Goal: Task Accomplishment & Management: Complete application form

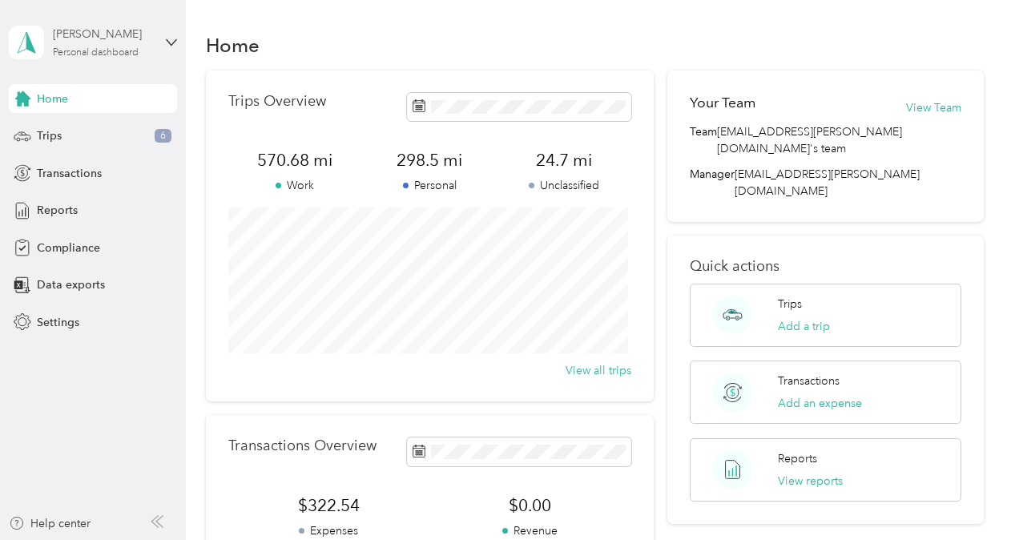
click at [119, 50] on div "Personal dashboard" at bounding box center [96, 53] width 86 height 10
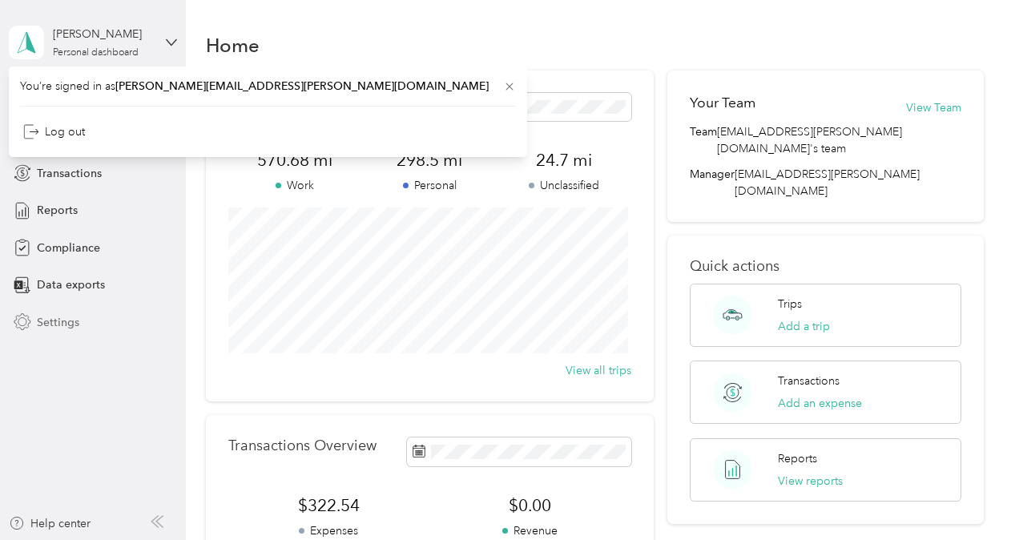
click at [56, 324] on span "Settings" at bounding box center [58, 322] width 42 height 17
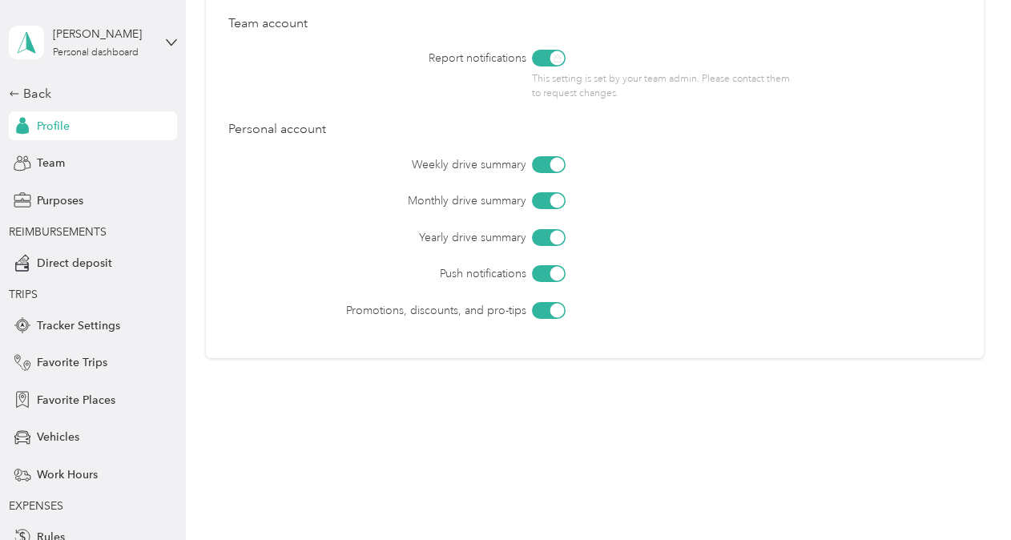
click at [102, 128] on div "Profile" at bounding box center [93, 125] width 168 height 29
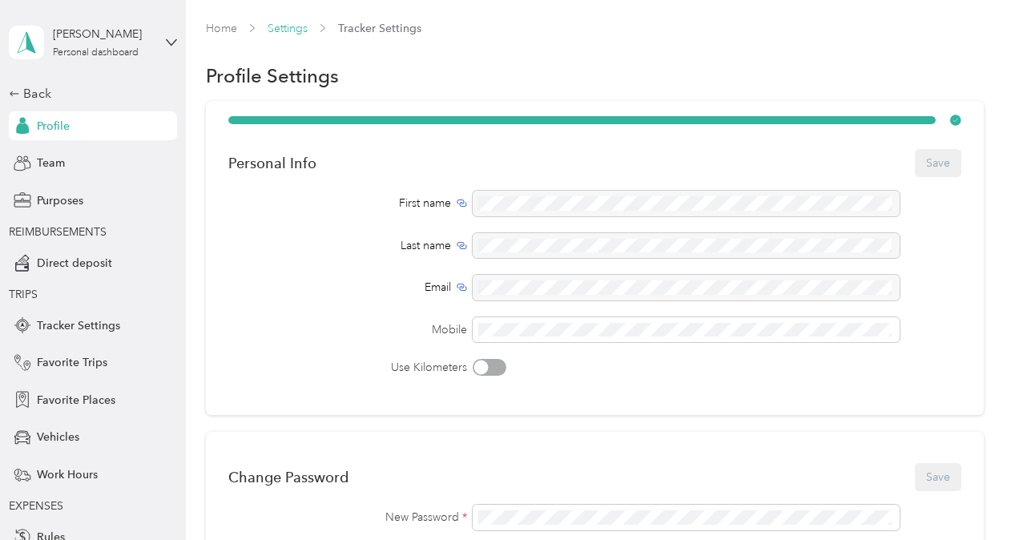
click at [293, 31] on link "Settings" at bounding box center [288, 29] width 40 height 14
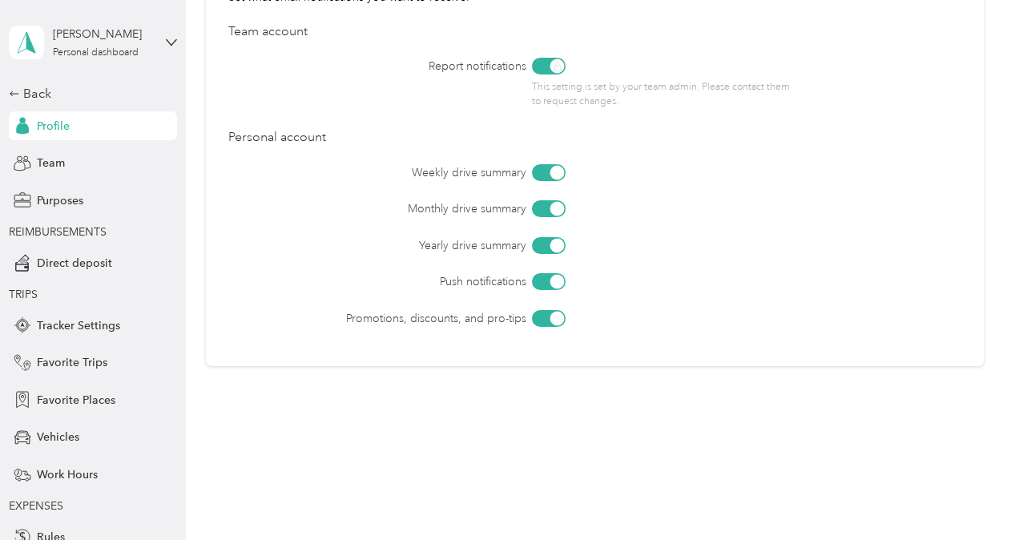
scroll to position [752, 0]
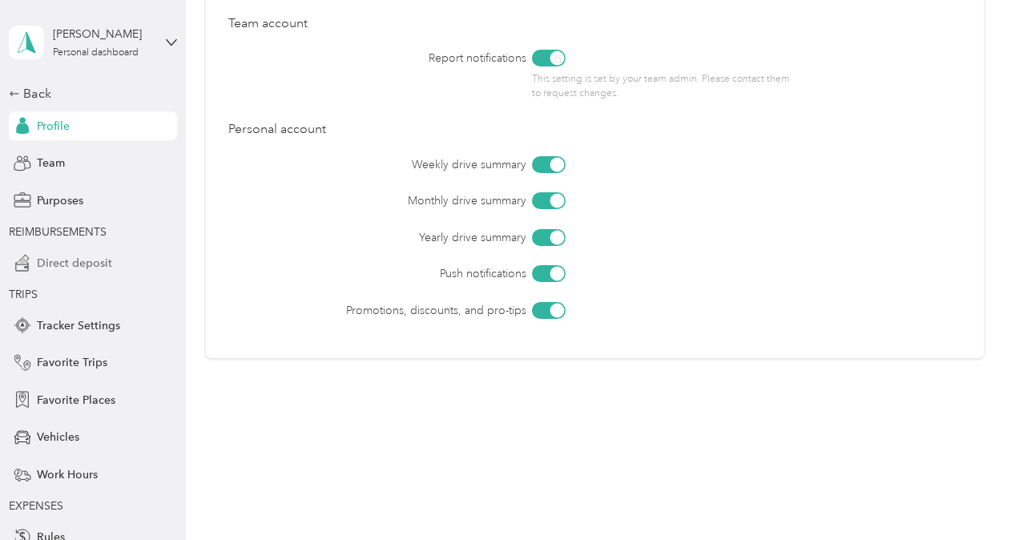
click at [69, 260] on span "Direct deposit" at bounding box center [74, 263] width 75 height 17
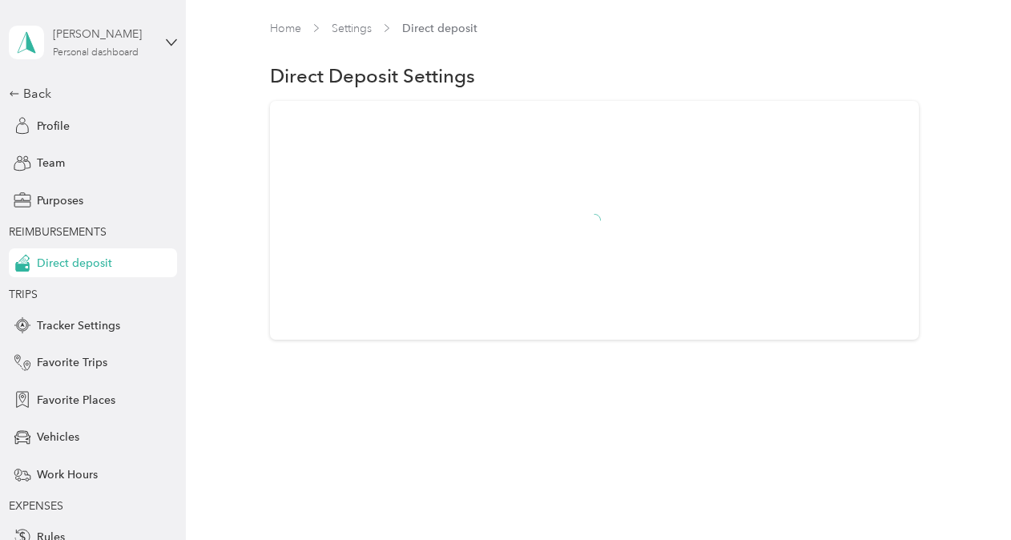
click at [101, 43] on div "[PERSON_NAME] Personal dashboard" at bounding box center [103, 42] width 100 height 32
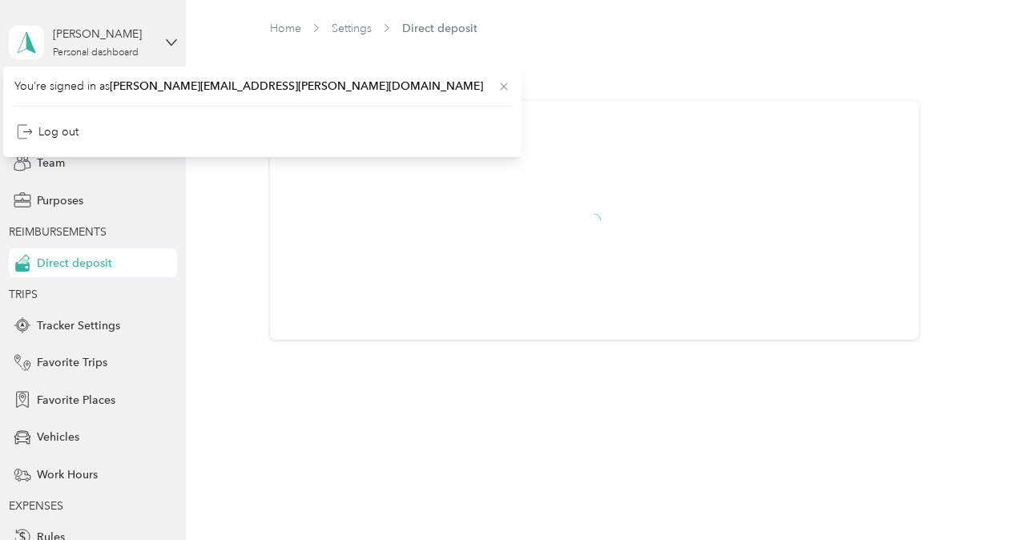
click at [498, 87] on icon at bounding box center [504, 86] width 13 height 13
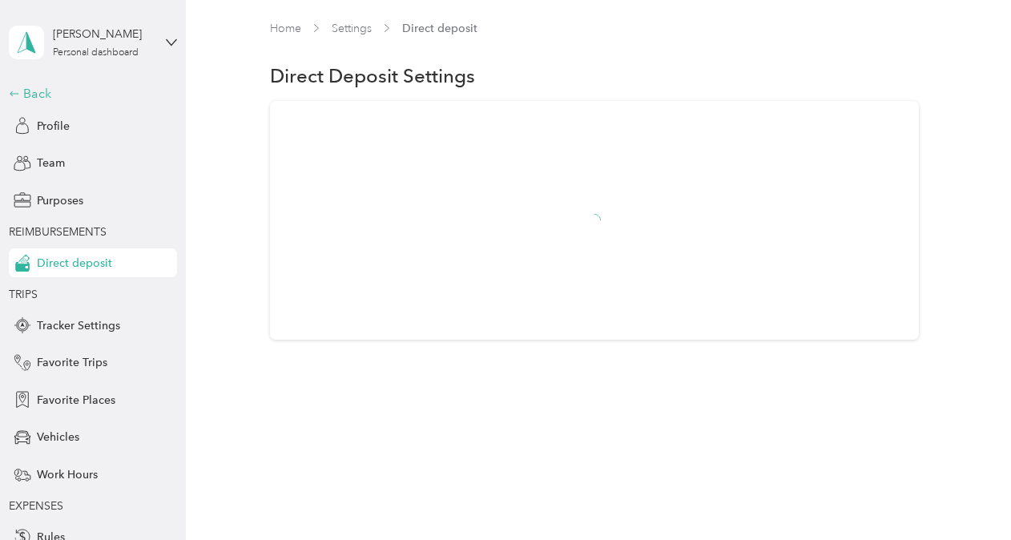
click at [10, 95] on icon at bounding box center [14, 93] width 11 height 11
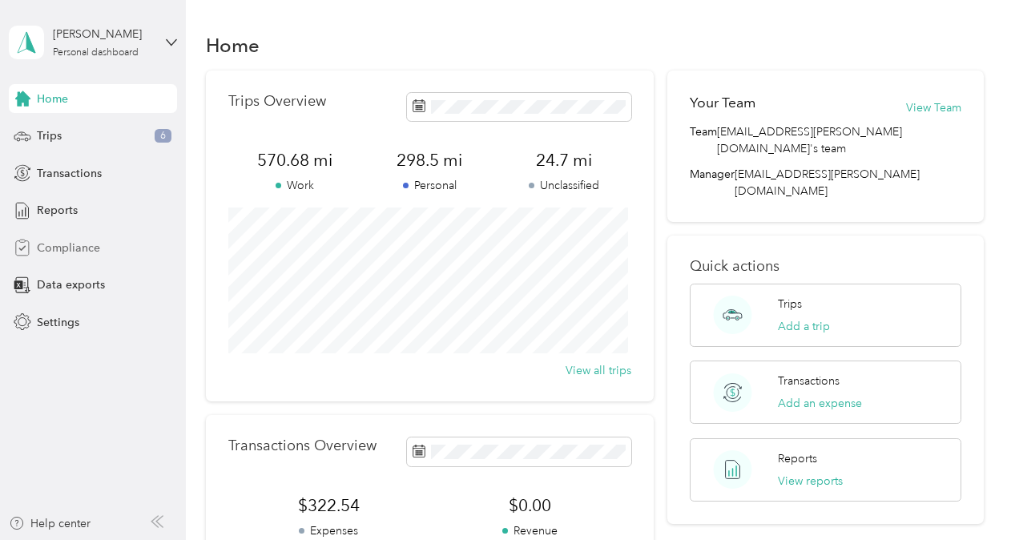
click at [66, 243] on span "Compliance" at bounding box center [68, 248] width 63 height 17
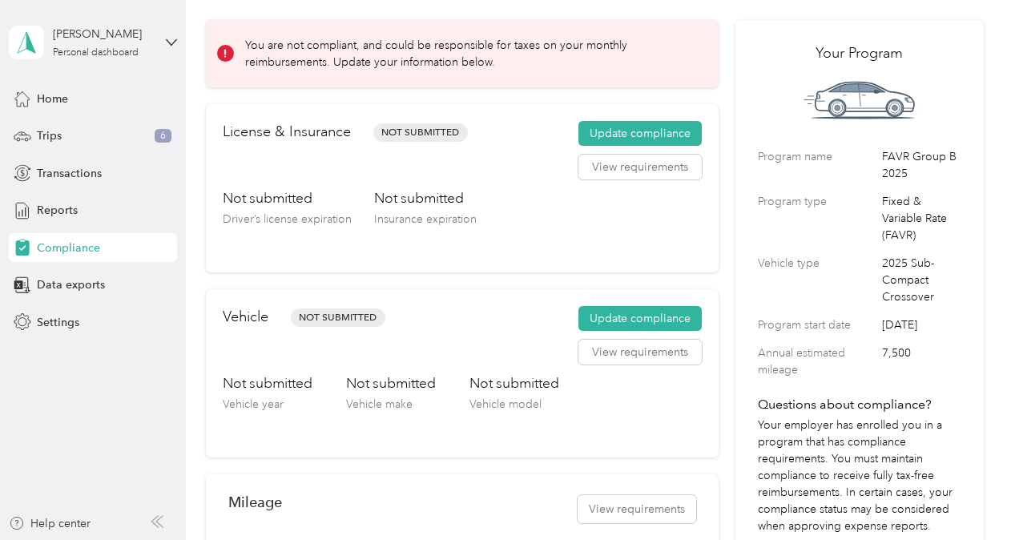
scroll to position [61, 0]
click at [667, 133] on button "Update compliance" at bounding box center [639, 135] width 123 height 26
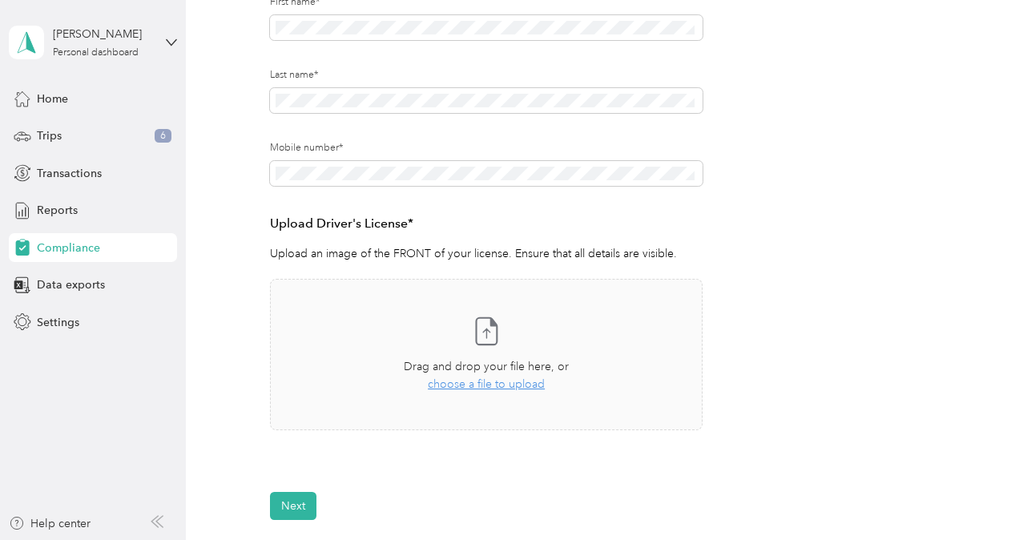
scroll to position [254, 0]
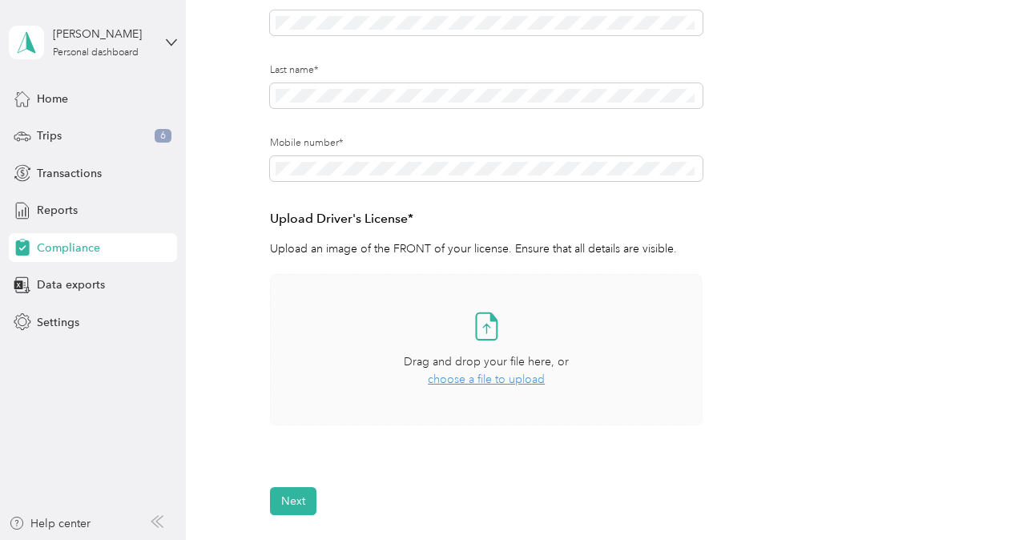
click at [471, 382] on span "choose a file to upload" at bounding box center [486, 380] width 117 height 14
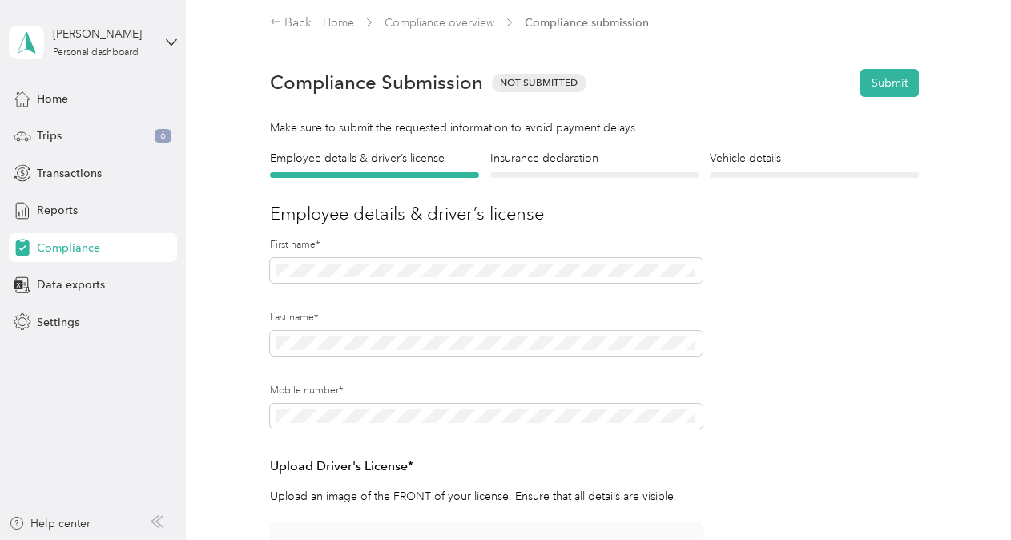
scroll to position [6, 0]
click at [559, 165] on h4 "Insurance declaration" at bounding box center [594, 159] width 208 height 17
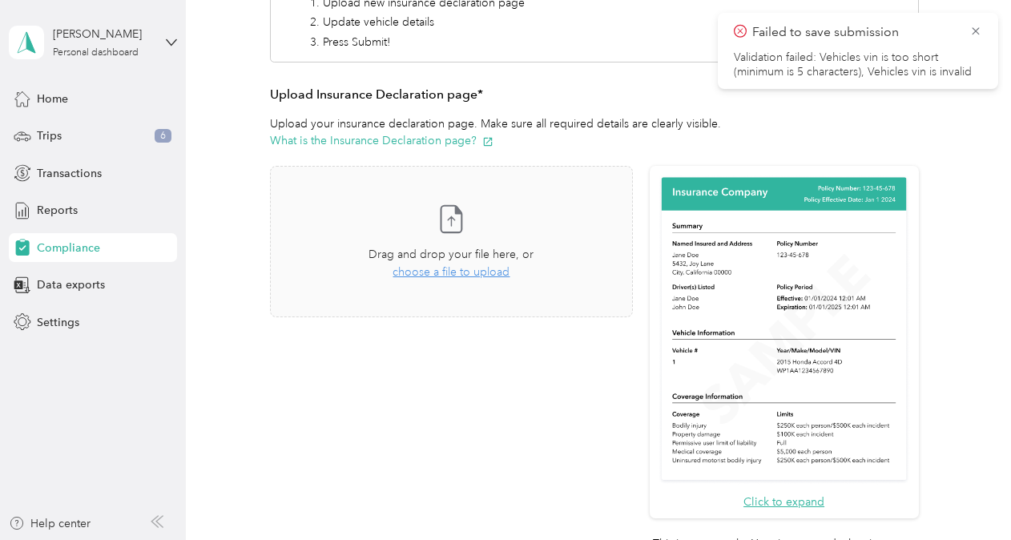
scroll to position [293, 0]
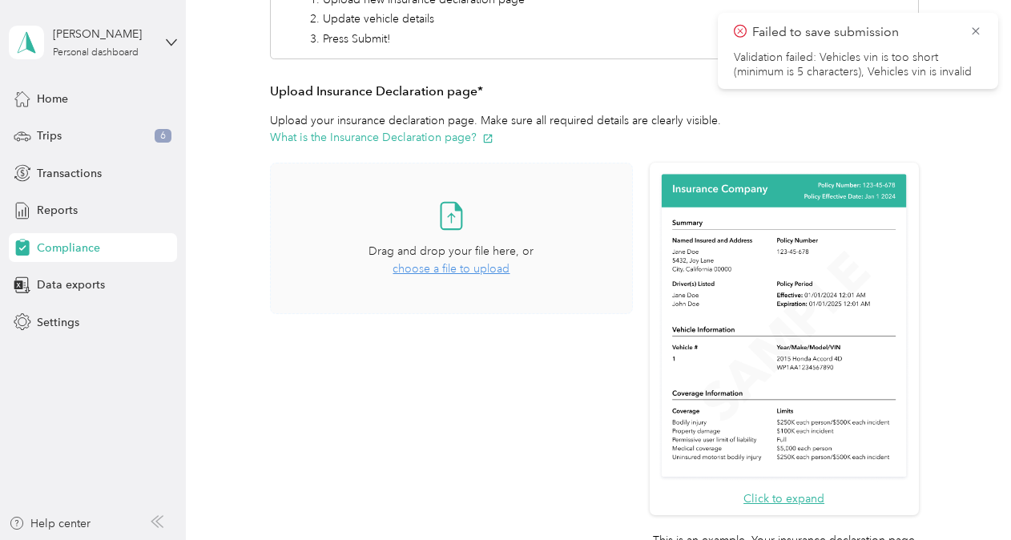
click at [426, 262] on span "choose a file to upload" at bounding box center [451, 269] width 117 height 14
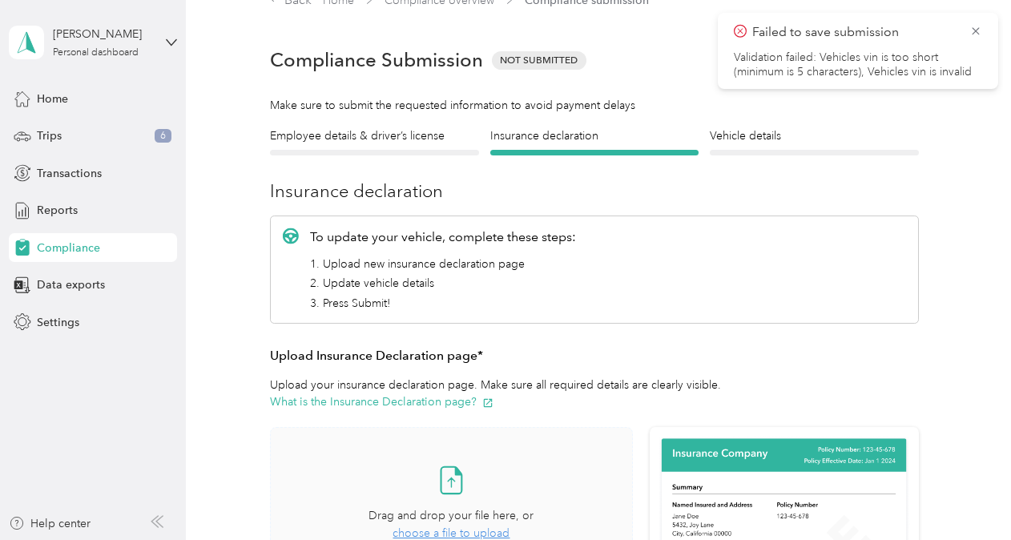
scroll to position [0, 0]
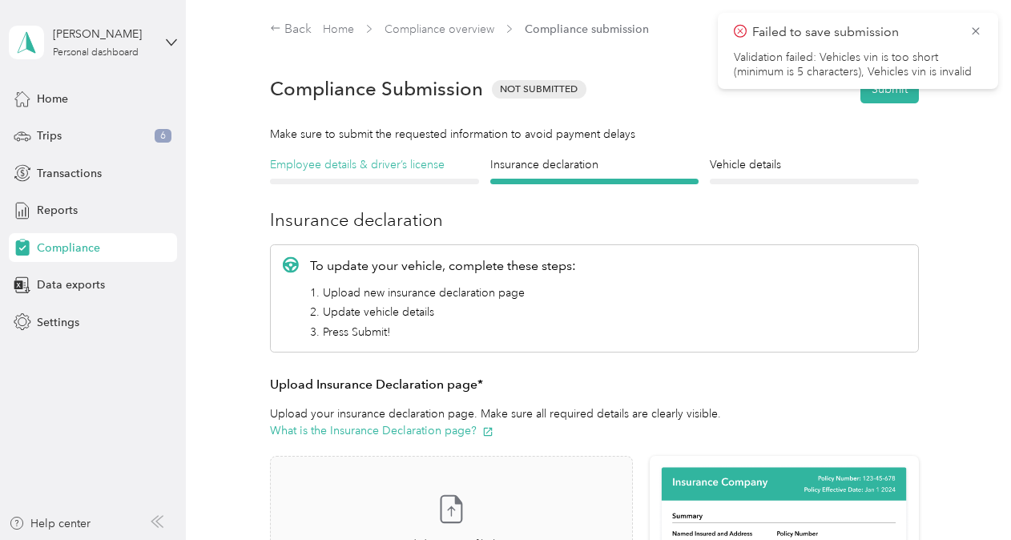
click at [393, 159] on h4 "Employee details & driver’s license" at bounding box center [374, 164] width 208 height 17
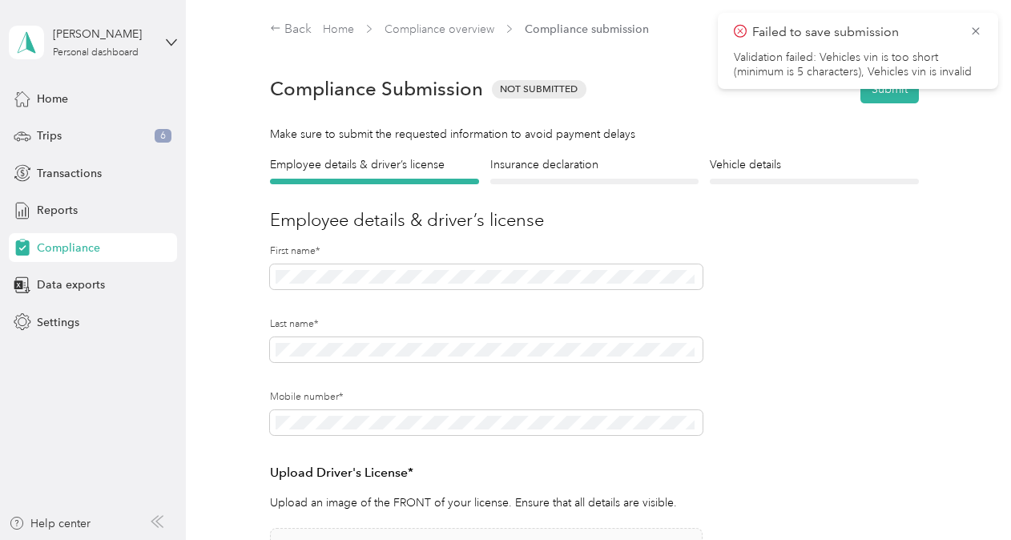
click at [515, 178] on div "Insurance declaration Insurance" at bounding box center [594, 170] width 208 height 28
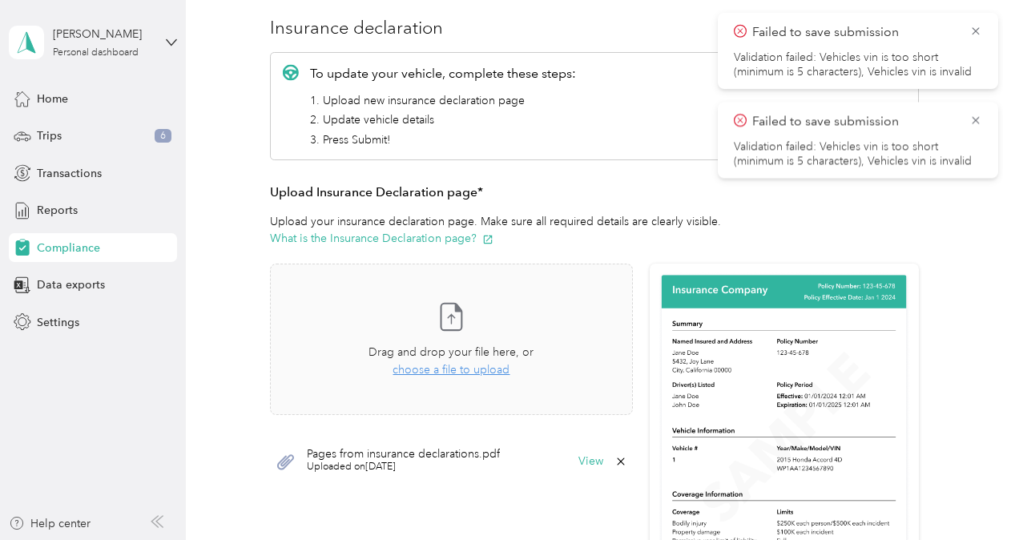
scroll to position [415, 0]
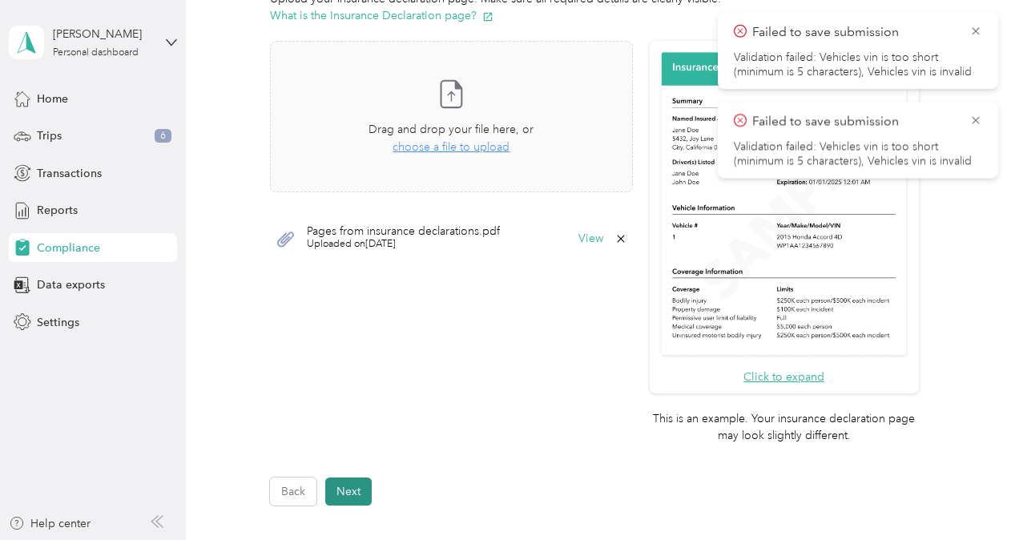
click at [371, 498] on button "Next" at bounding box center [348, 492] width 46 height 28
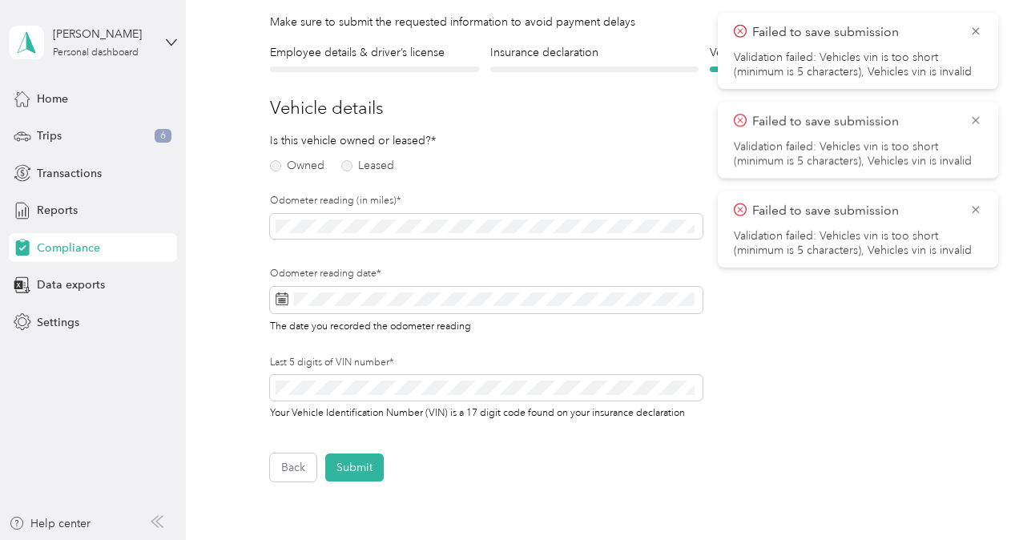
scroll to position [112, 0]
click at [276, 168] on label "Owned" at bounding box center [297, 165] width 54 height 11
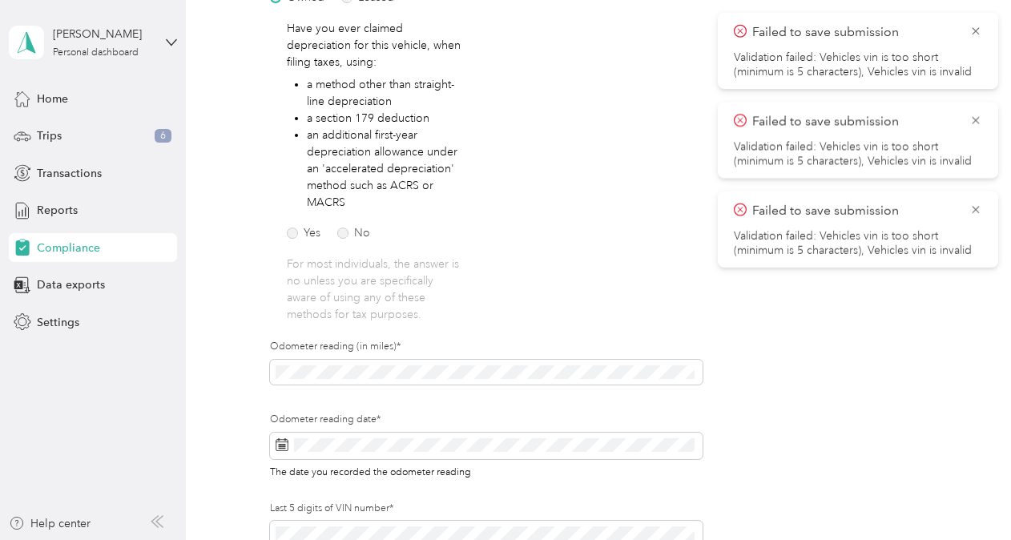
scroll to position [292, 0]
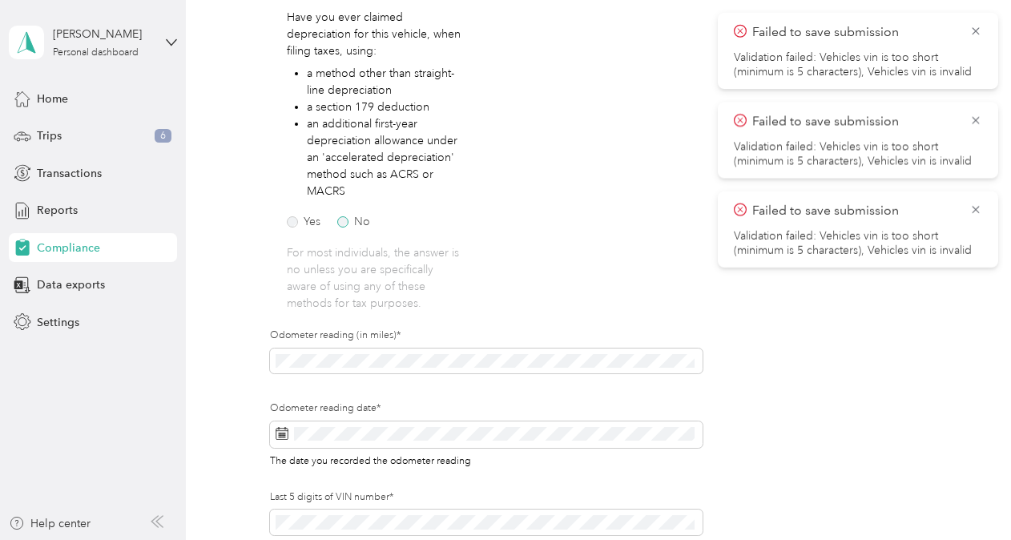
click at [346, 216] on label "No" at bounding box center [353, 221] width 33 height 11
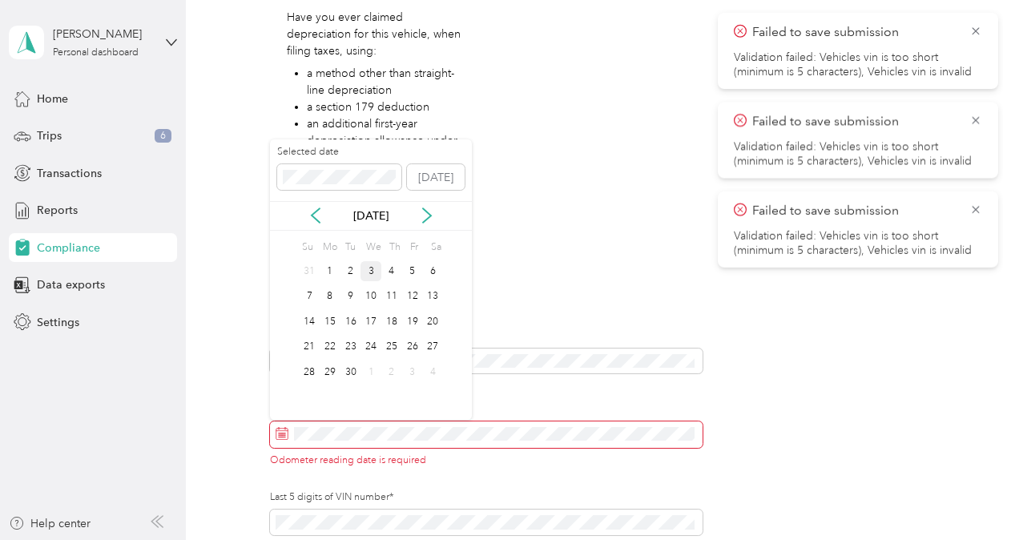
click at [372, 275] on div "3" at bounding box center [371, 271] width 21 height 20
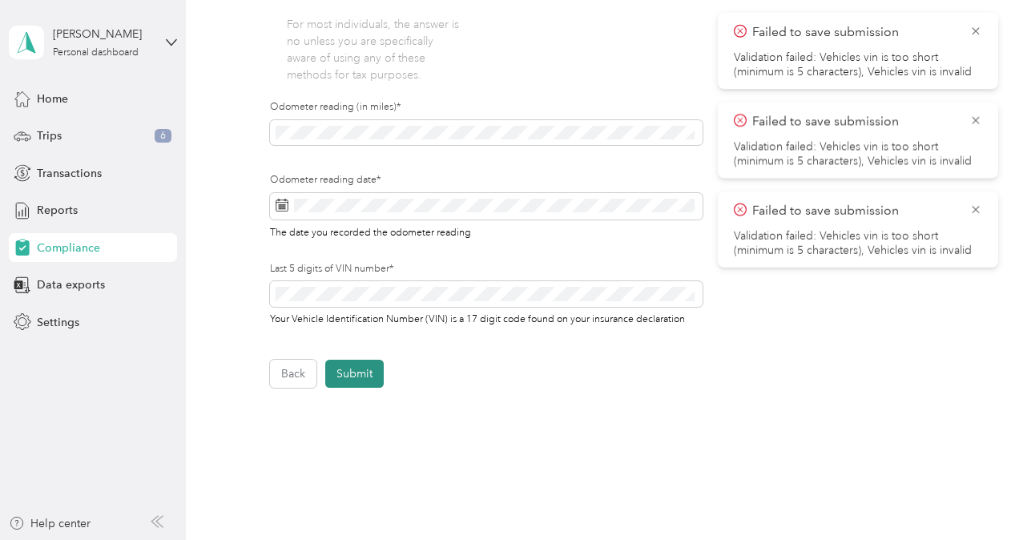
click at [376, 380] on button "Submit" at bounding box center [354, 374] width 58 height 28
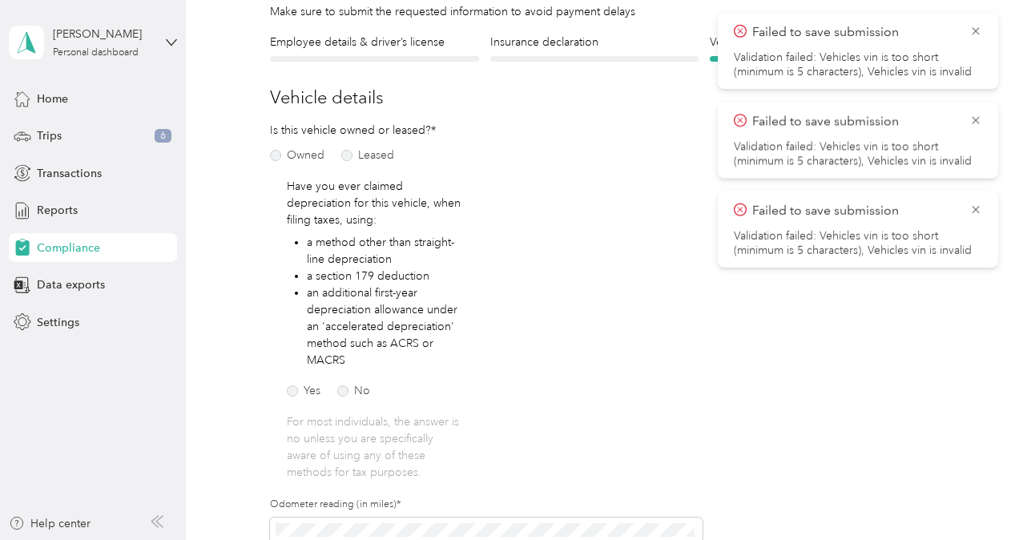
scroll to position [19, 0]
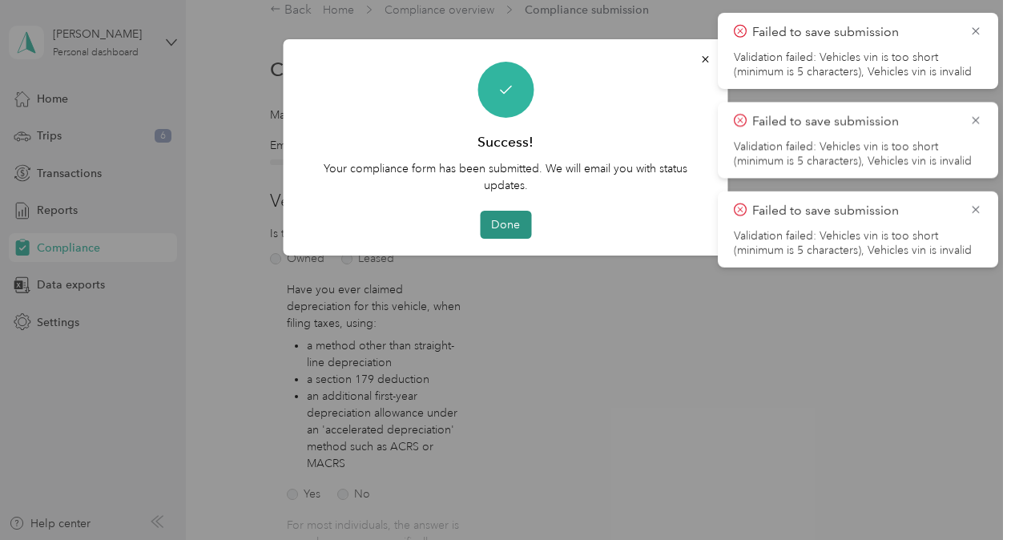
click at [509, 221] on button "Done" at bounding box center [505, 225] width 51 height 28
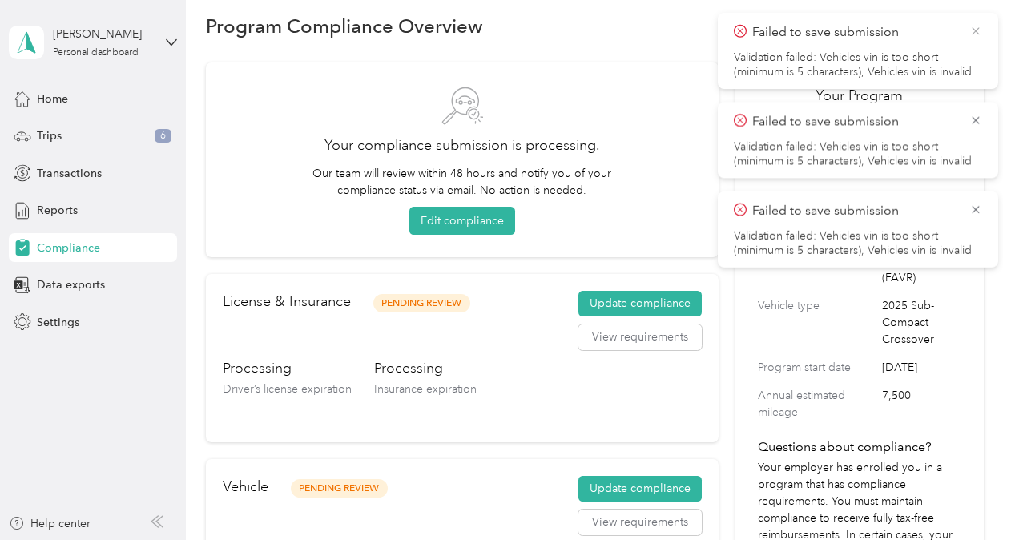
click at [975, 32] on icon at bounding box center [975, 30] width 7 height 7
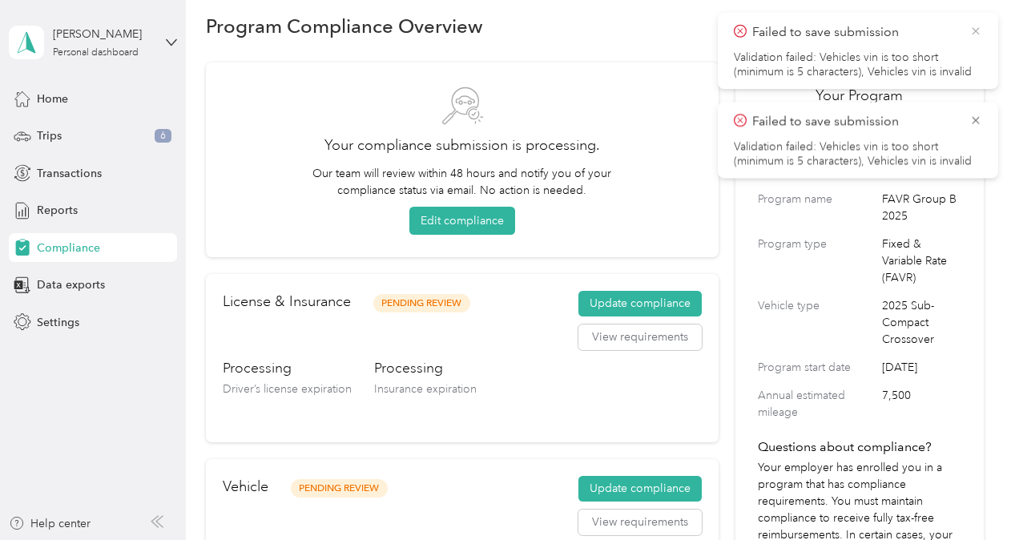
click at [978, 34] on icon at bounding box center [975, 31] width 13 height 14
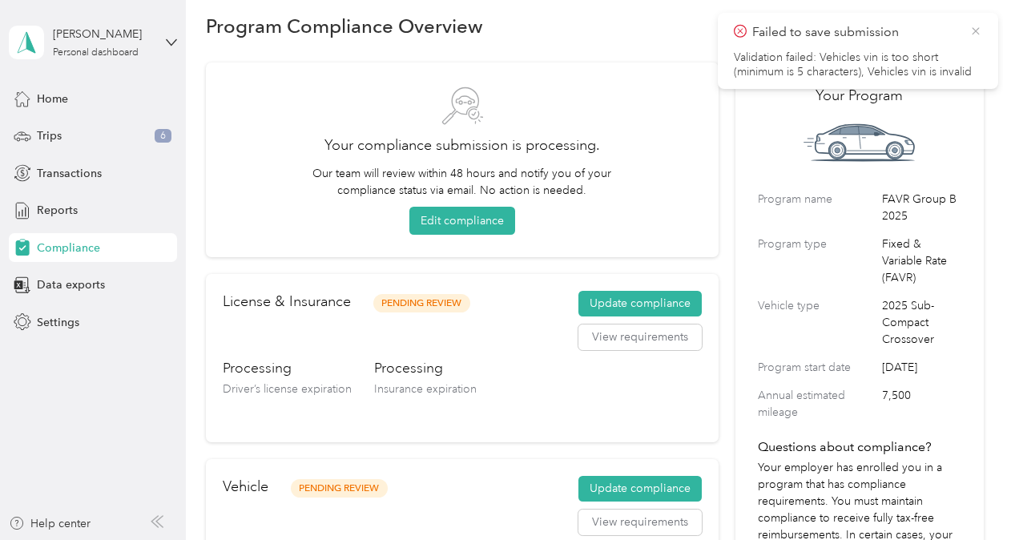
click at [975, 30] on icon at bounding box center [975, 30] width 7 height 7
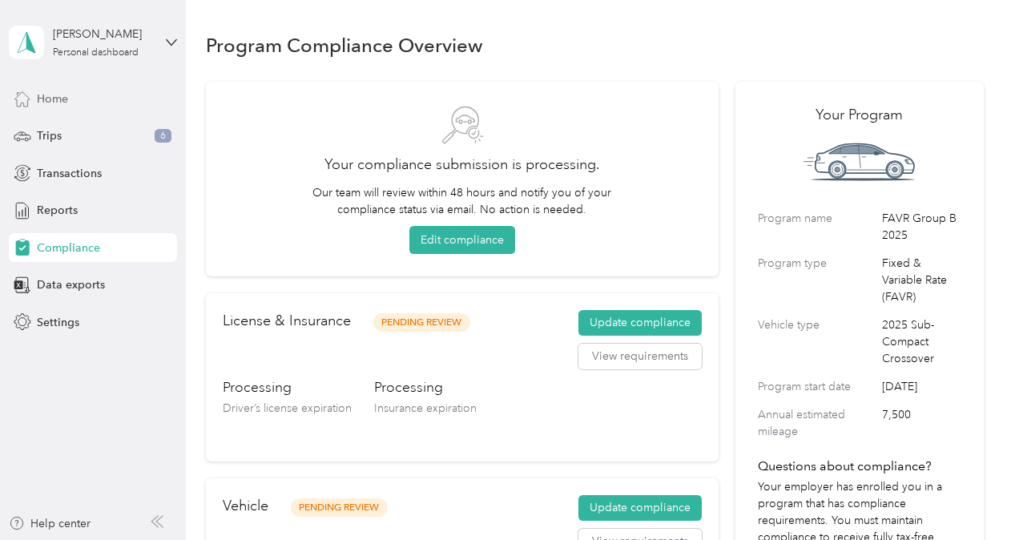
click at [69, 107] on div "Home" at bounding box center [93, 98] width 168 height 29
